Goal: Task Accomplishment & Management: Complete application form

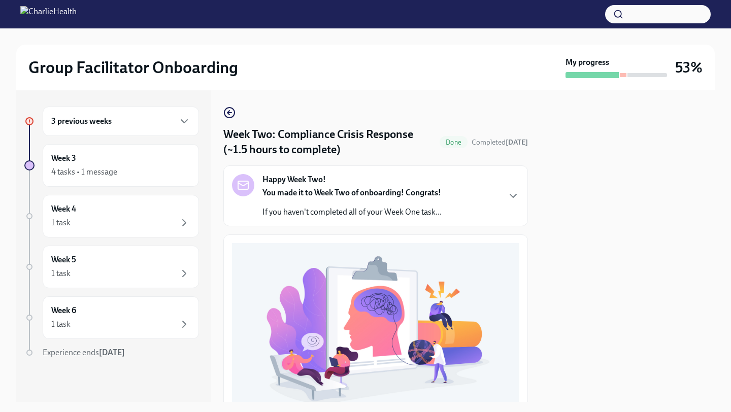
click at [108, 114] on div "3 previous weeks" at bounding box center [121, 121] width 156 height 29
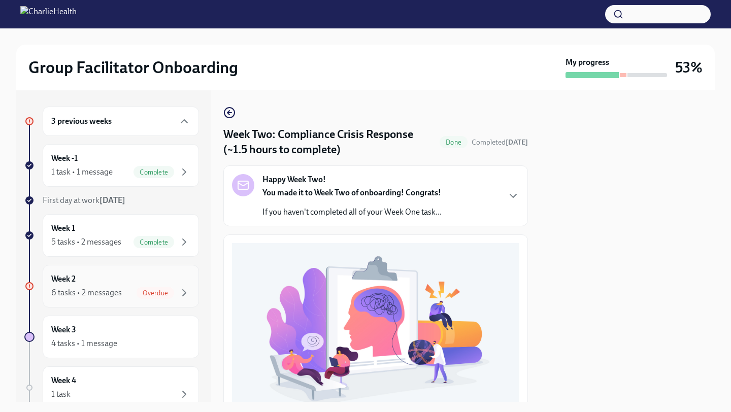
click at [110, 278] on div "Week 2 6 tasks • 2 messages Overdue" at bounding box center [120, 286] width 139 height 25
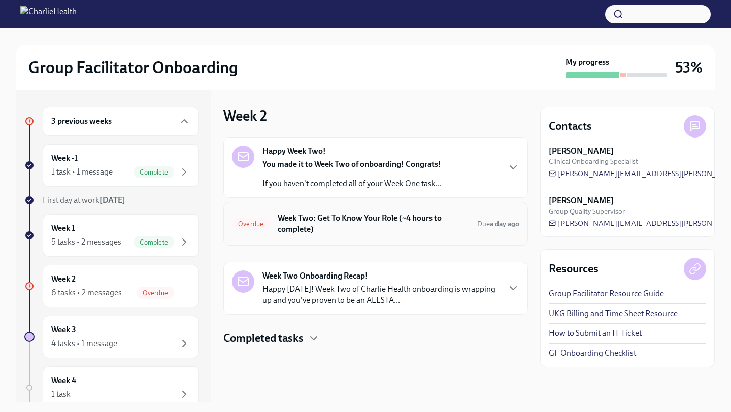
click at [398, 241] on div "Overdue Week Two: Get To Know Your Role (~4 hours to complete) Due a day ago" at bounding box center [375, 224] width 304 height 44
click at [411, 219] on h6 "Week Two: Get To Know Your Role (~4 hours to complete)" at bounding box center [373, 224] width 191 height 22
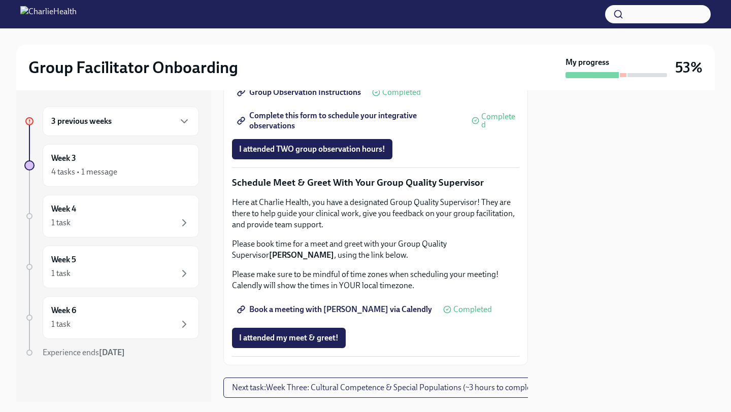
scroll to position [754, 0]
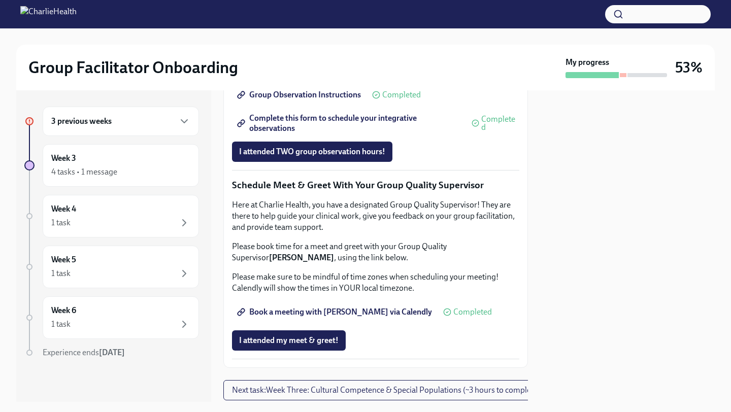
click at [331, 100] on span "Group Observation Instructions" at bounding box center [300, 95] width 122 height 10
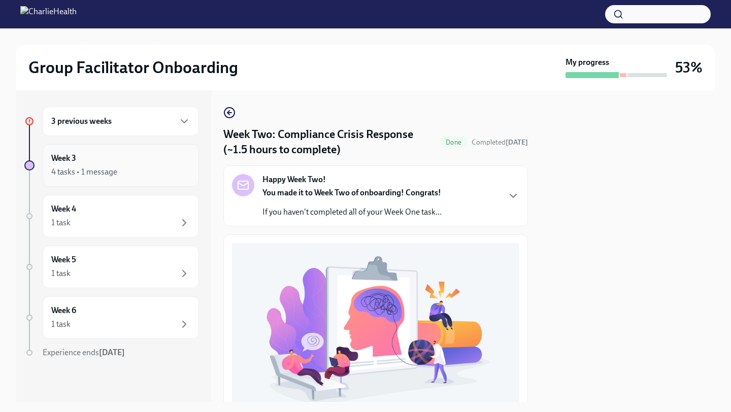
click at [100, 166] on div "4 tasks • 1 message" at bounding box center [120, 172] width 139 height 12
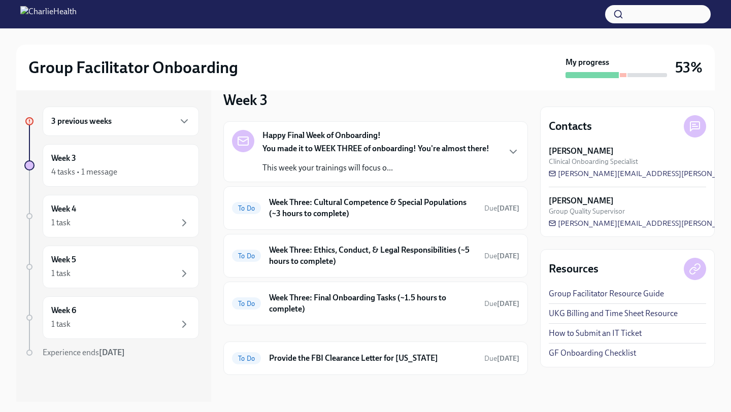
scroll to position [117, 0]
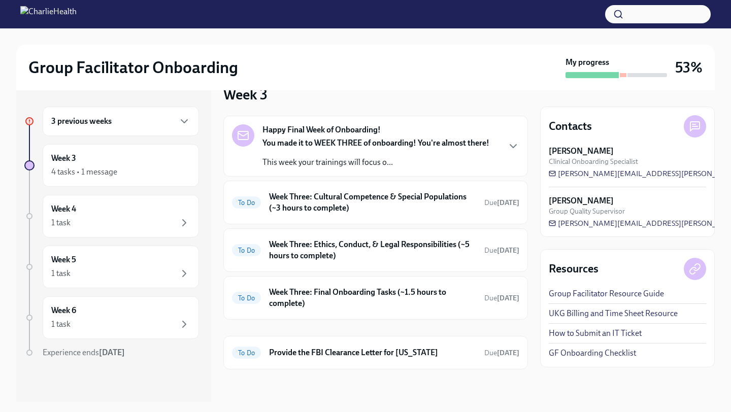
click at [327, 212] on h6 "Week Three: Cultural Competence & Special Populations (~3 hours to complete)" at bounding box center [372, 202] width 207 height 22
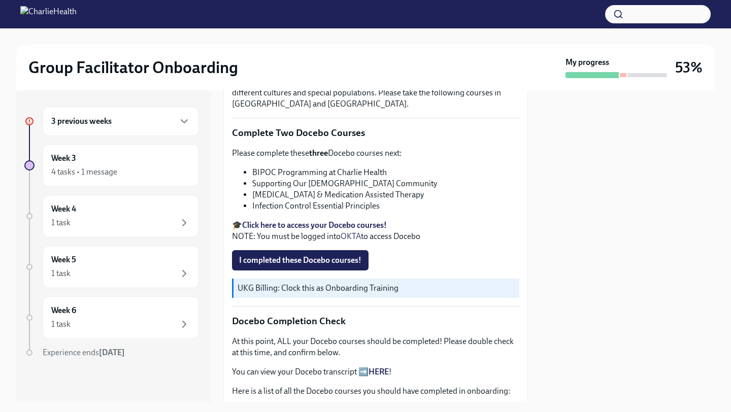
scroll to position [291, 0]
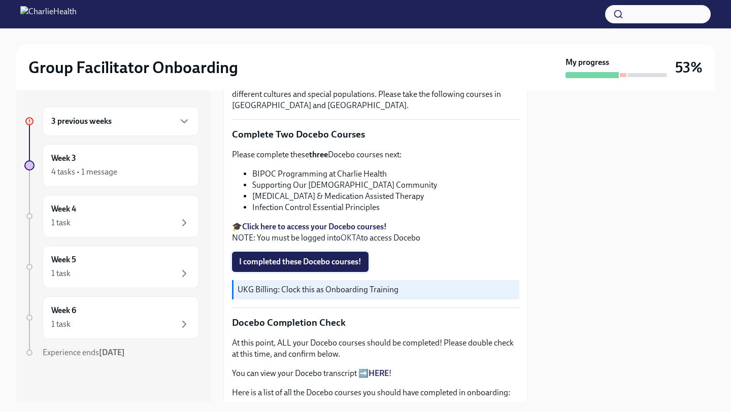
click at [289, 260] on span "I completed these Docebo courses!" at bounding box center [300, 262] width 122 height 10
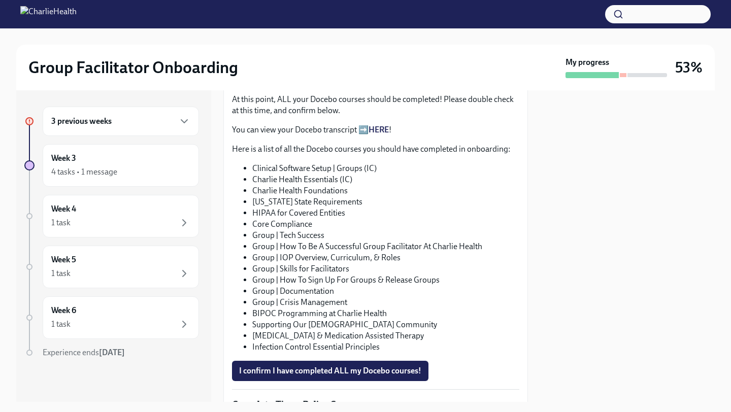
scroll to position [539, 0]
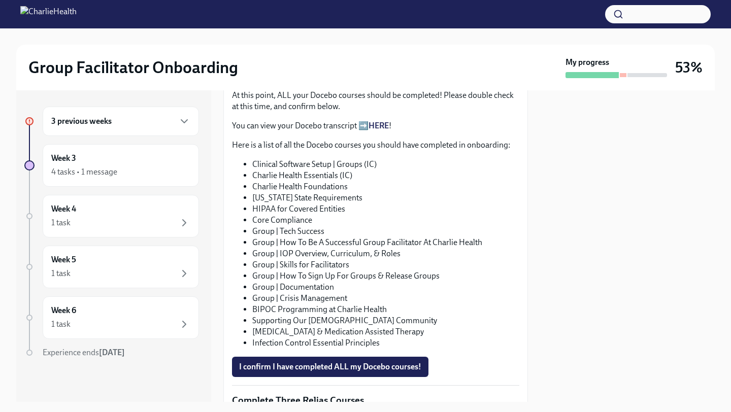
click at [375, 126] on link "HERE" at bounding box center [378, 126] width 20 height 10
click at [307, 371] on span "I confirm I have completed ALL my Docebo courses!" at bounding box center [330, 367] width 182 height 10
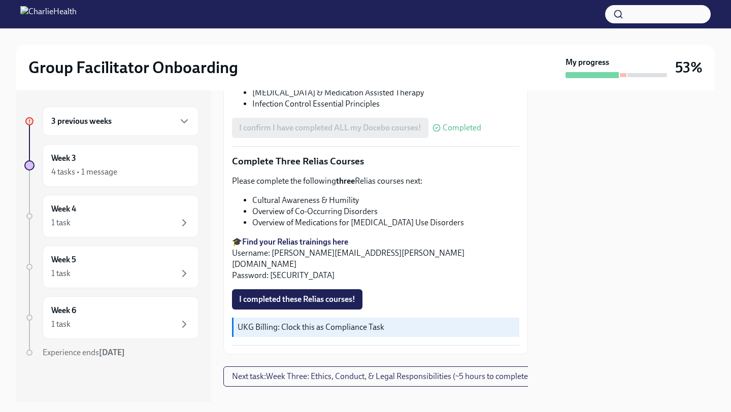
scroll to position [784, 0]
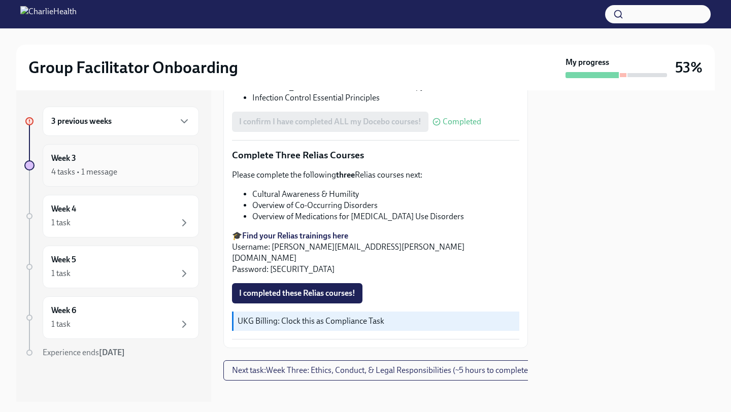
click at [94, 163] on div "Week 3 4 tasks • 1 message" at bounding box center [120, 165] width 139 height 25
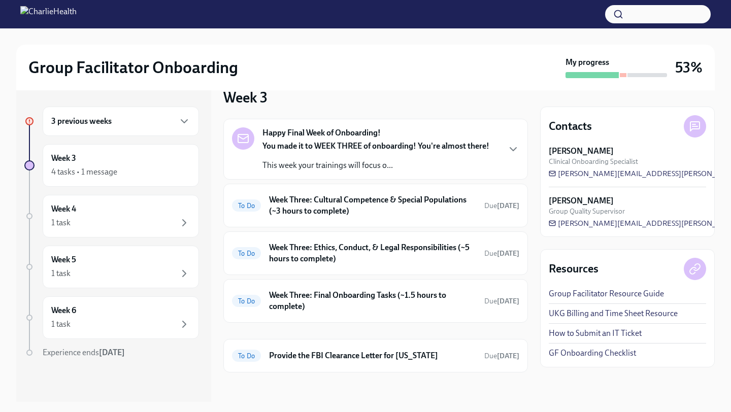
scroll to position [117, 0]
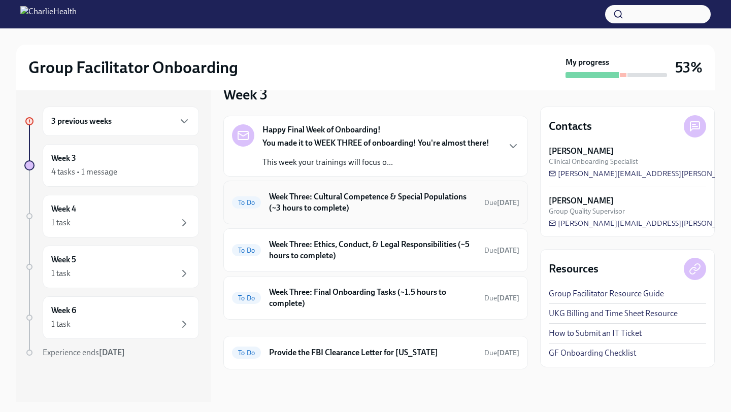
click at [334, 202] on h6 "Week Three: Cultural Competence & Special Populations (~3 hours to complete)" at bounding box center [372, 202] width 207 height 22
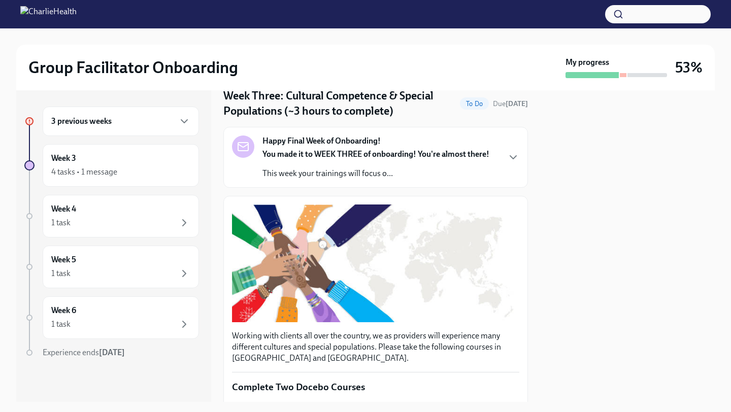
scroll to position [26, 0]
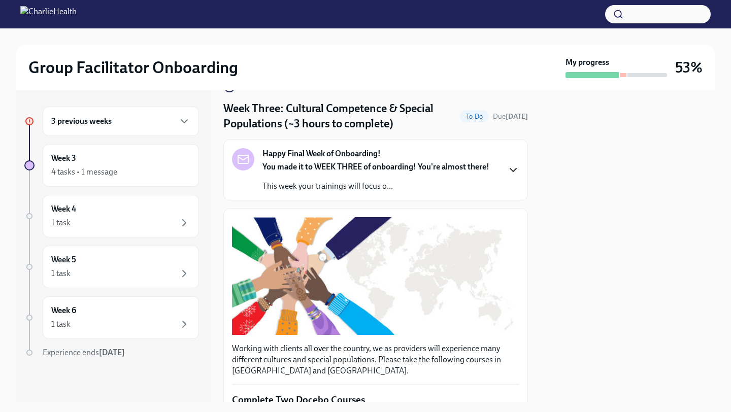
click at [512, 164] on icon "button" at bounding box center [513, 170] width 12 height 12
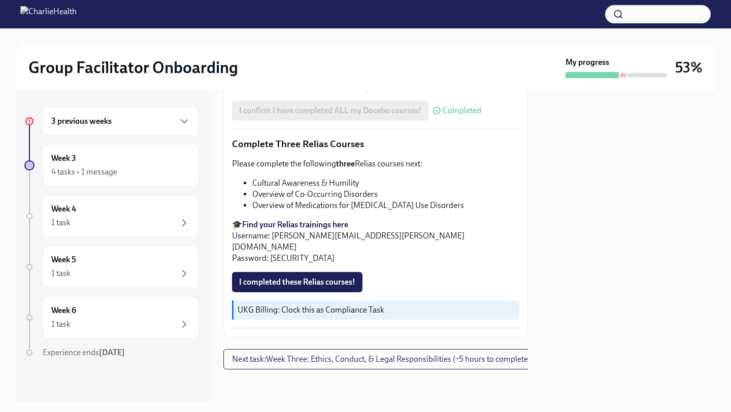
scroll to position [1170, 0]
click at [332, 273] on button "I completed these Relias courses!" at bounding box center [297, 282] width 130 height 20
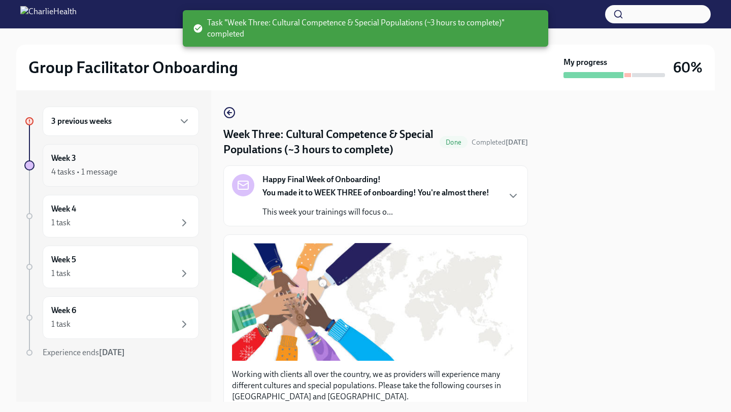
click at [123, 175] on div "4 tasks • 1 message" at bounding box center [120, 172] width 139 height 12
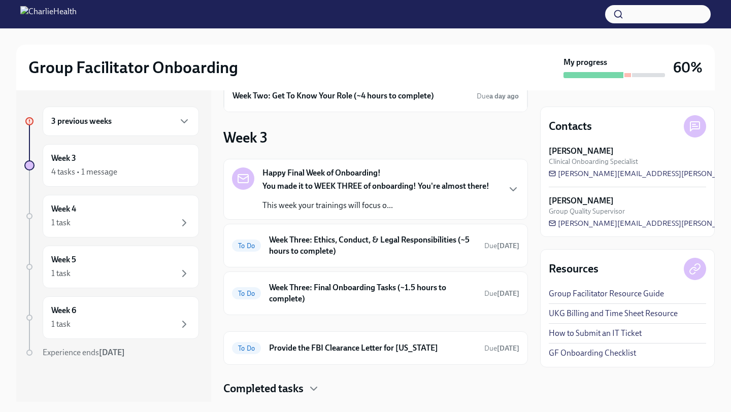
scroll to position [78, 0]
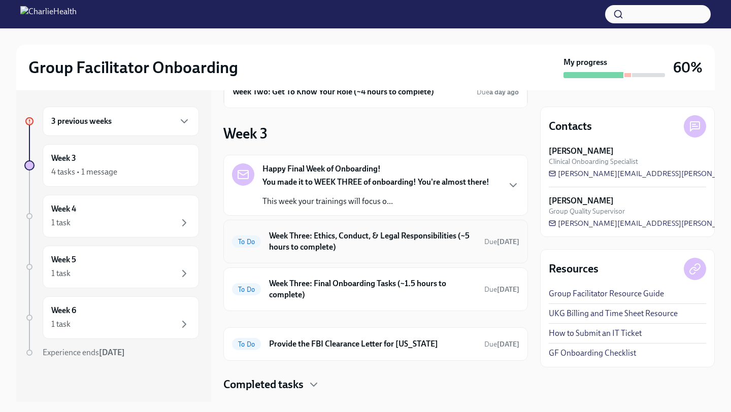
click at [364, 238] on h6 "Week Three: Ethics, Conduct, & Legal Responsibilities (~5 hours to complete)" at bounding box center [372, 241] width 207 height 22
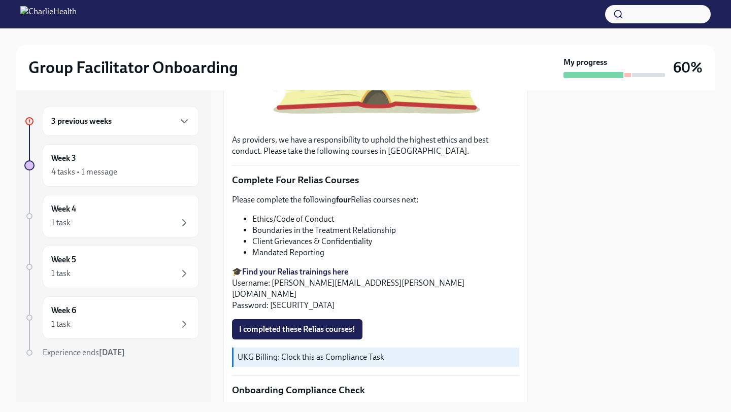
scroll to position [321, 0]
click at [298, 324] on span "I completed these Relias courses!" at bounding box center [297, 329] width 116 height 10
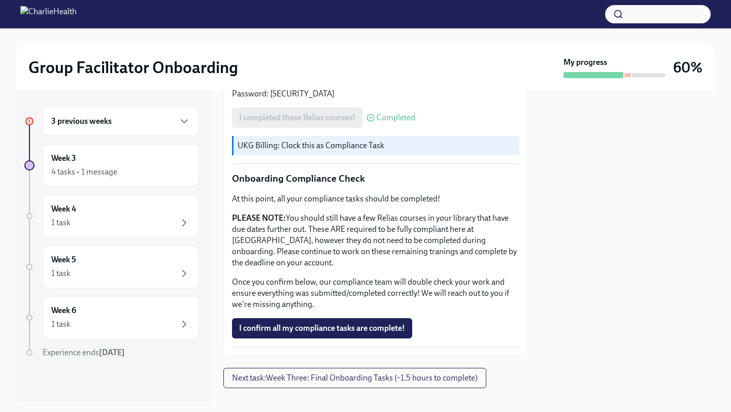
scroll to position [532, 0]
click at [113, 169] on div "4 tasks • 1 message" at bounding box center [84, 171] width 66 height 11
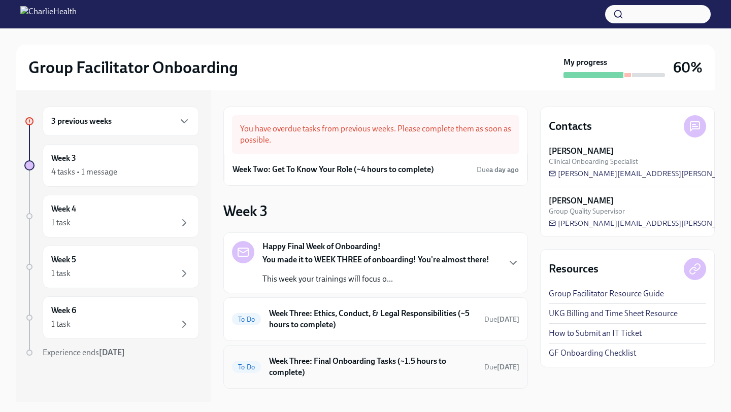
click at [363, 367] on h6 "Week Three: Final Onboarding Tasks (~1.5 hours to complete)" at bounding box center [372, 367] width 207 height 22
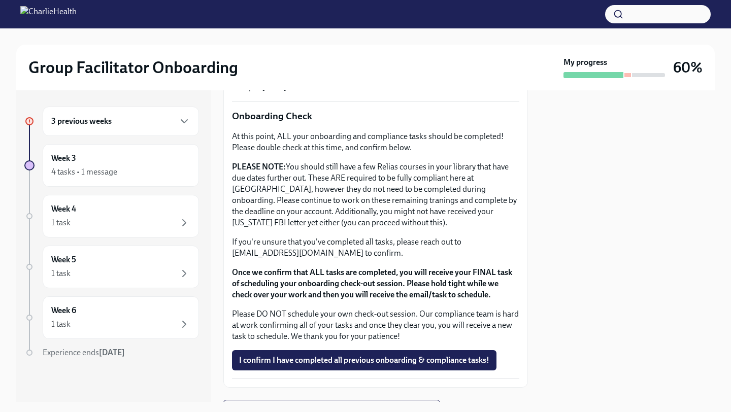
scroll to position [866, 0]
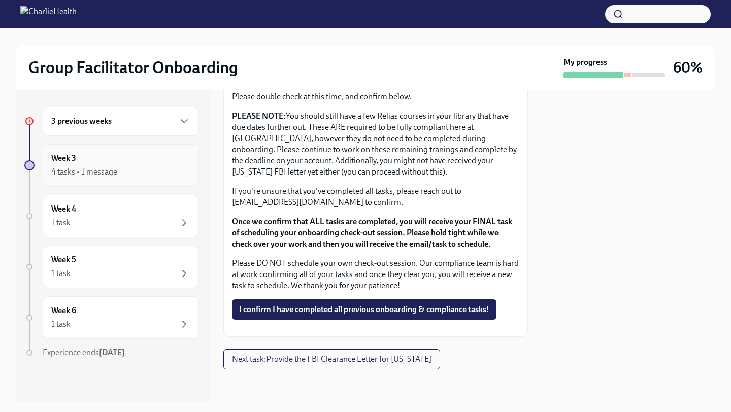
click at [148, 173] on div "4 tasks • 1 message" at bounding box center [120, 172] width 139 height 12
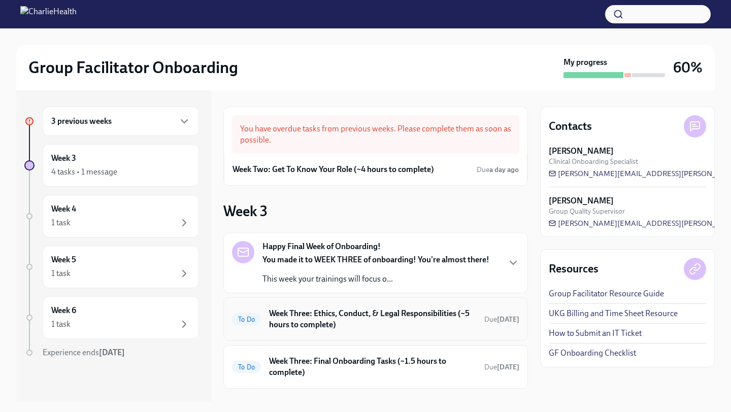
click at [383, 312] on h6 "Week Three: Ethics, Conduct, & Legal Responsibilities (~5 hours to complete)" at bounding box center [372, 319] width 207 height 22
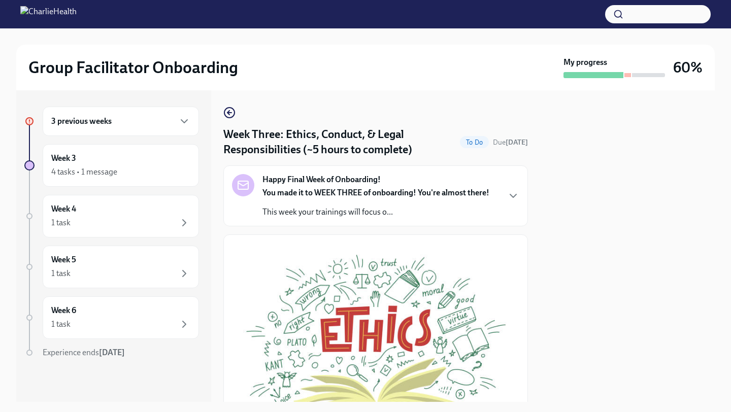
scroll to position [539, 0]
